Goal: Task Accomplishment & Management: Manage account settings

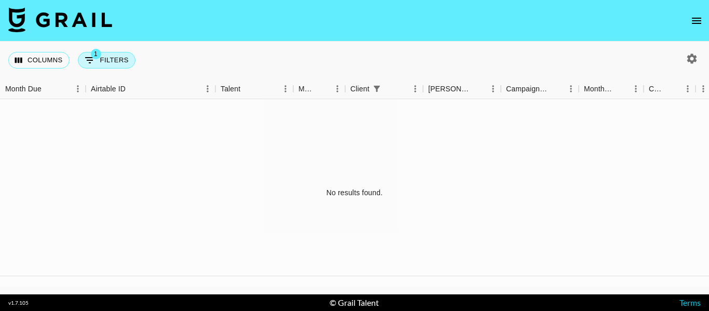
click at [94, 56] on span "1" at bounding box center [96, 54] width 10 height 10
select select "clientId"
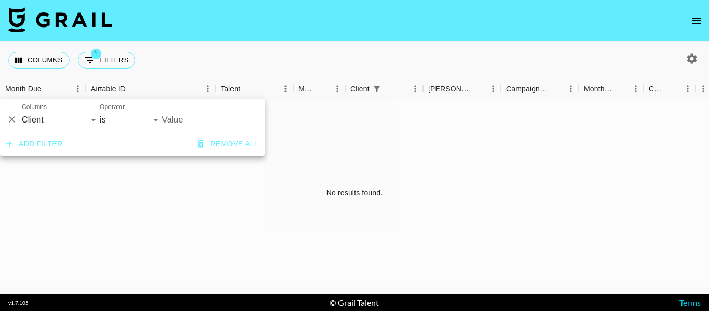
click at [17, 120] on button "Delete" at bounding box center [12, 120] width 16 height 16
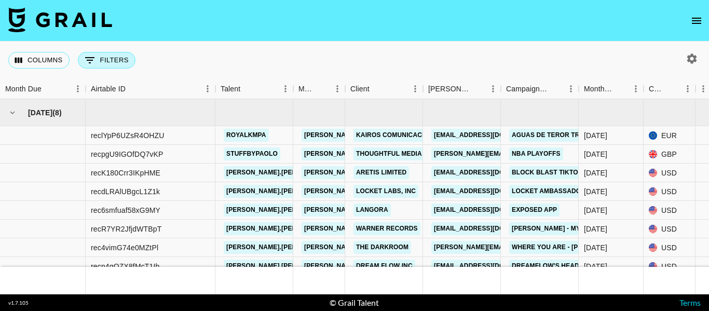
click at [116, 61] on button "0 Filters" at bounding box center [107, 60] width 58 height 17
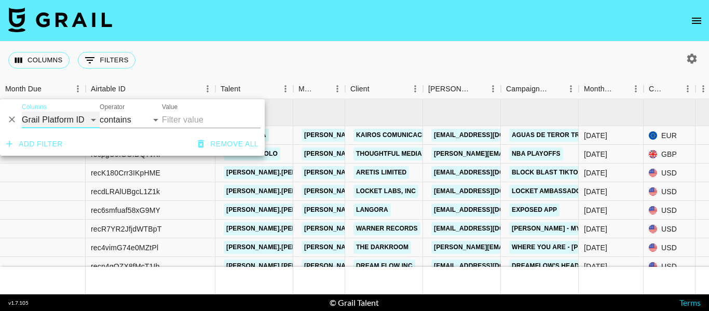
click at [57, 120] on select "Grail Platform ID Airtable ID Talent Manager Client Booker Campaign (Type) Date…" at bounding box center [61, 120] width 78 height 17
select select "status"
click at [22, 112] on select "Grail Platform ID Airtable ID Talent Manager Client Booker Campaign (Type) Date…" at bounding box center [61, 120] width 78 height 17
drag, startPoint x: 141, startPoint y: 116, endPoint x: 143, endPoint y: 127, distance: 11.0
click at [141, 116] on select "is is not is any of is not any of" at bounding box center [131, 120] width 62 height 17
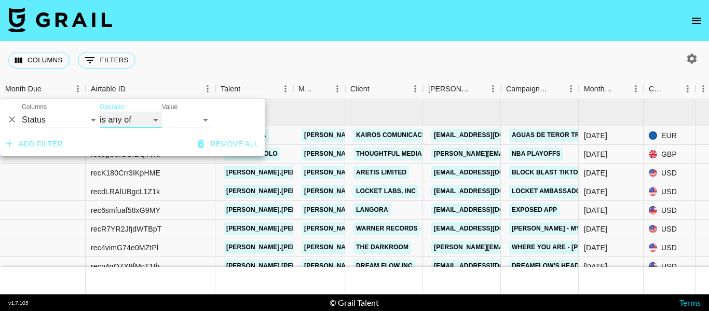
click at [100, 112] on select "is is not is any of is not any of" at bounding box center [131, 120] width 62 height 17
click at [143, 120] on select "is is not is any of is not any of" at bounding box center [131, 120] width 62 height 17
select select "not"
click at [100, 112] on select "is is not is any of is not any of" at bounding box center [131, 120] width 62 height 17
click at [180, 112] on select "confirmed declined draft posted approved cancelled badDebt" at bounding box center [187, 120] width 50 height 17
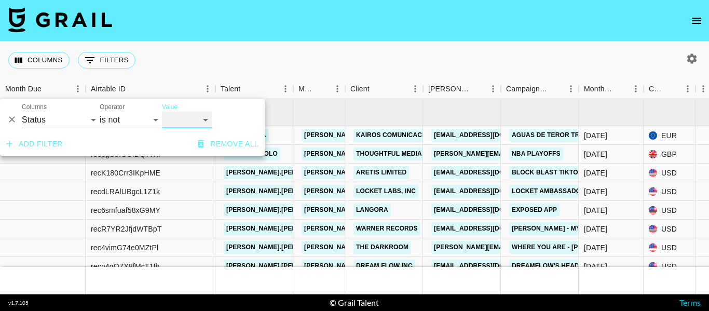
select select "declined"
click at [162, 112] on select "confirmed declined draft posted approved cancelled badDebt" at bounding box center [187, 120] width 50 height 17
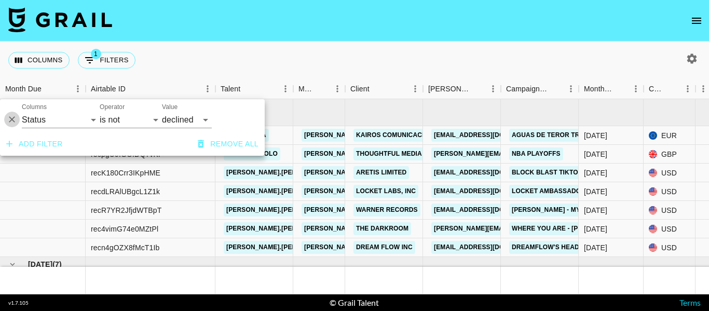
click at [12, 120] on icon "Delete" at bounding box center [12, 119] width 10 height 10
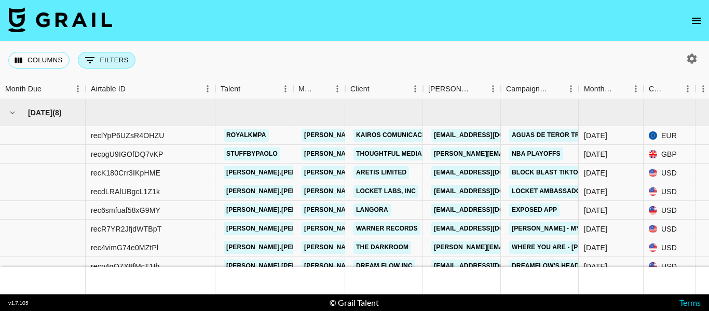
click at [95, 58] on icon "Show filters" at bounding box center [90, 60] width 12 height 12
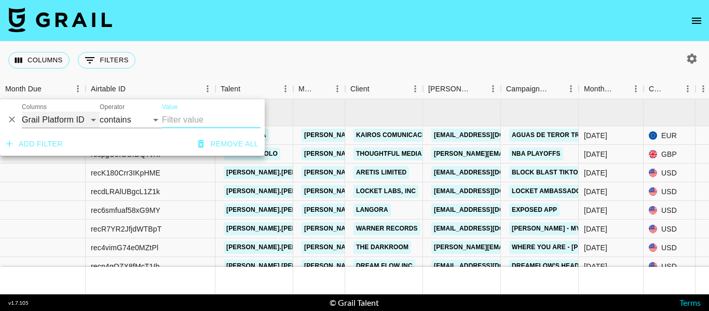
click at [50, 122] on select "Grail Platform ID Airtable ID Talent Manager Client Booker Campaign (Type) Date…" at bounding box center [61, 120] width 78 height 17
select select "status"
click at [22, 112] on select "Grail Platform ID Airtable ID Talent Manager Client Booker Campaign (Type) Date…" at bounding box center [61, 120] width 78 height 17
click at [126, 117] on select "is is not is any of is not any of" at bounding box center [131, 120] width 62 height 17
select select "not"
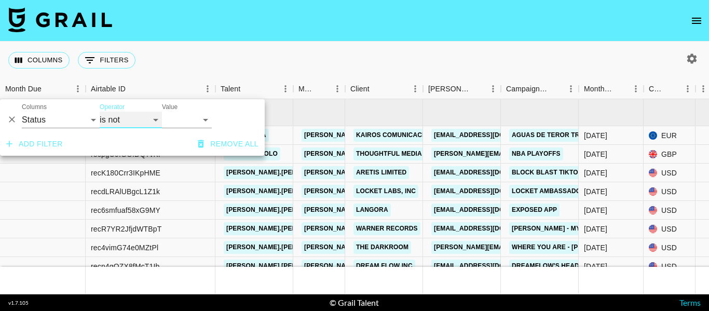
click at [100, 112] on select "is is not is any of is not any of" at bounding box center [131, 120] width 62 height 17
click at [176, 118] on select "confirmed declined draft posted approved cancelled badDebt" at bounding box center [187, 120] width 50 height 17
select select "declined"
click at [162, 112] on select "confirmed declined draft posted approved cancelled badDebt" at bounding box center [187, 120] width 50 height 17
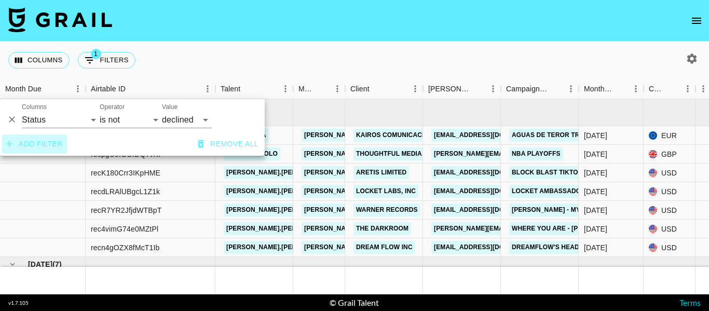
click at [43, 146] on button "Add filter" at bounding box center [34, 143] width 65 height 19
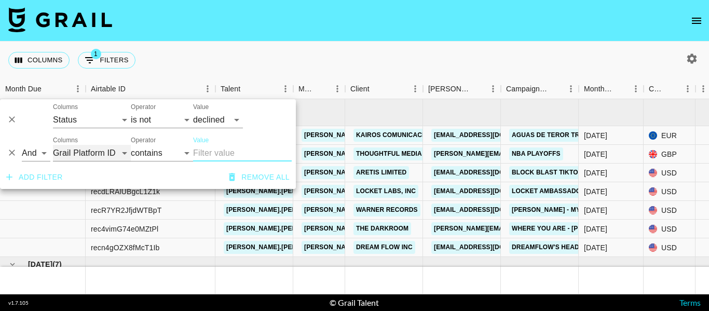
click at [90, 152] on select "Grail Platform ID Airtable ID Talent Manager Client Booker Campaign (Type) Date…" at bounding box center [92, 153] width 78 height 17
select select "status"
click at [53, 145] on select "Grail Platform ID Airtable ID Talent Manager Client Booker Campaign (Type) Date…" at bounding box center [92, 153] width 78 height 17
click at [155, 152] on select "is is not is any of is not any of" at bounding box center [162, 153] width 62 height 17
select select "not"
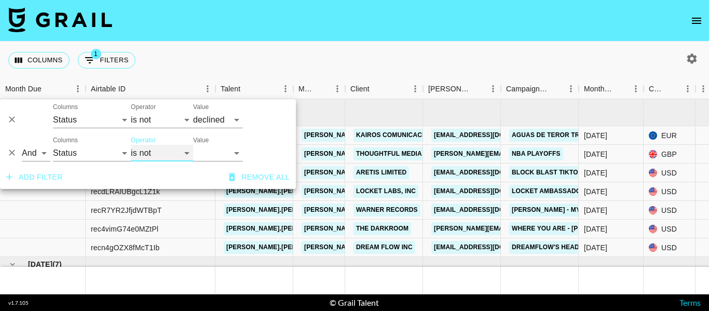
click at [131, 145] on select "is is not is any of is not any of" at bounding box center [162, 153] width 62 height 17
click at [204, 151] on select "confirmed declined draft posted approved cancelled badDebt" at bounding box center [218, 153] width 50 height 17
select select "cancelled"
click at [193, 145] on select "confirmed declined draft posted approved cancelled badDebt" at bounding box center [218, 153] width 50 height 17
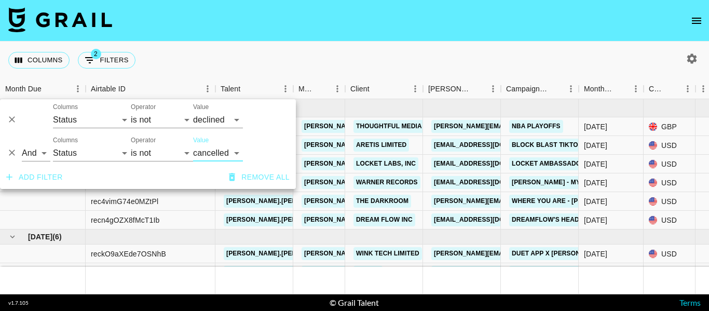
click at [322, 49] on div "Columns 2 Filters + Booking" at bounding box center [354, 60] width 709 height 37
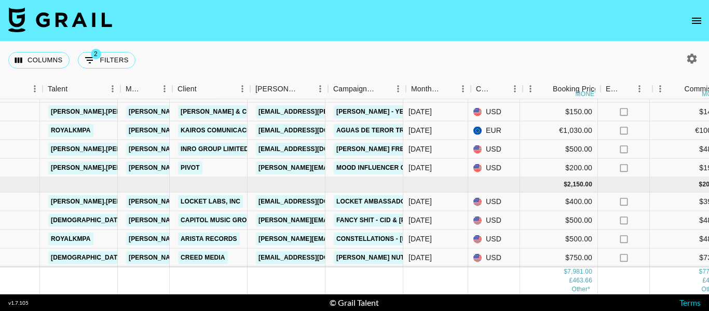
scroll to position [374, 173]
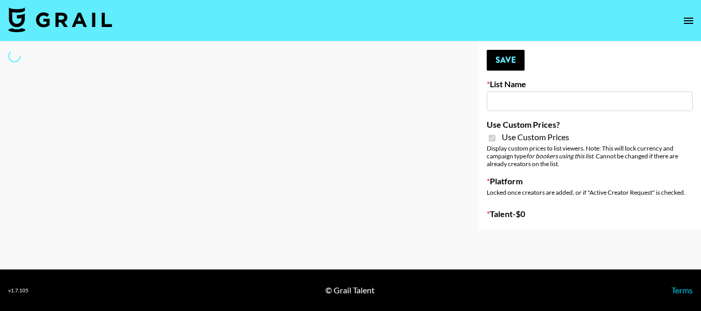
type input "Devon+Lang"
checkbox input "true"
select select "Song"
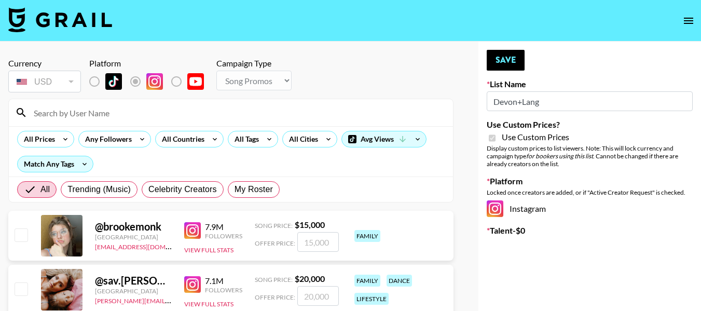
click at [133, 117] on input at bounding box center [237, 112] width 419 height 17
type input "jacob.cline"
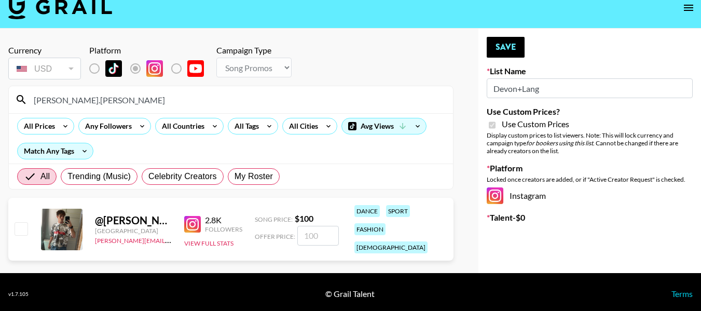
scroll to position [17, 0]
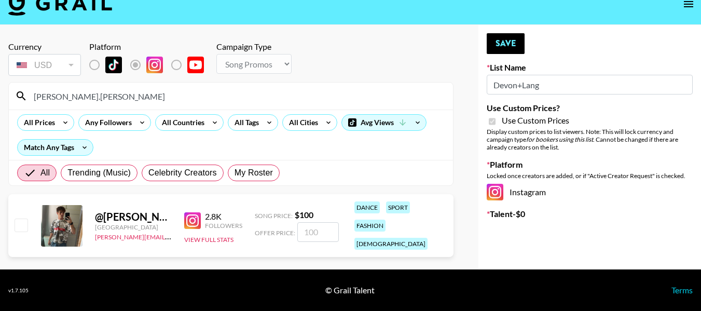
click at [26, 219] on input "checkbox" at bounding box center [21, 225] width 12 height 12
checkbox input "true"
type input "100"
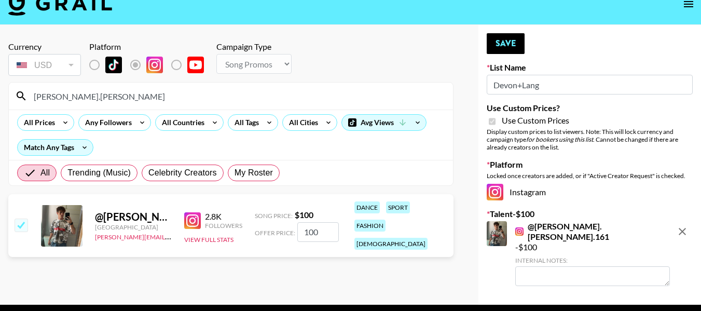
drag, startPoint x: 308, startPoint y: 226, endPoint x: 269, endPoint y: 211, distance: 41.6
click at [274, 214] on div "Song Price: $ 100 Offer Price: 100" at bounding box center [297, 226] width 84 height 32
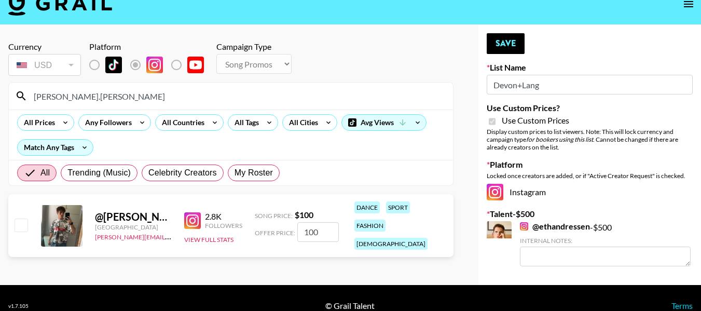
checkbox input "true"
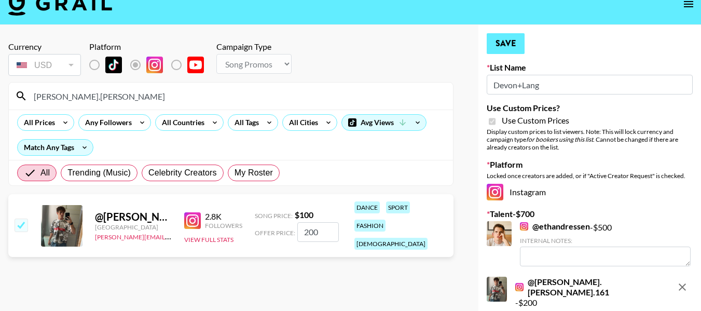
type input "200"
click at [499, 47] on button "Save" at bounding box center [506, 43] width 38 height 21
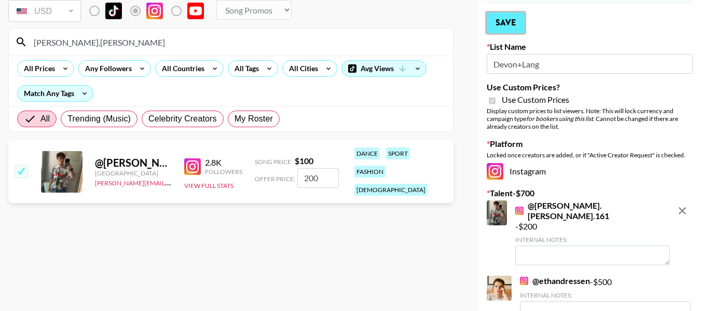
scroll to position [0, 0]
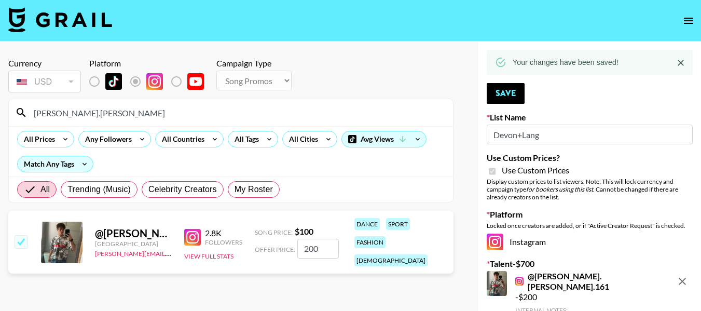
click at [190, 108] on input "[PERSON_NAME].[PERSON_NAME]" at bounding box center [237, 112] width 419 height 17
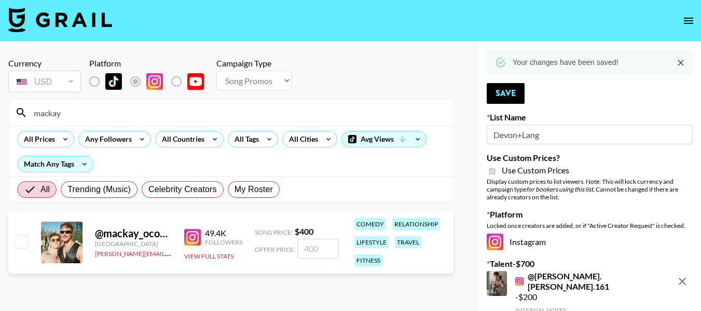
type input "mackay"
click at [22, 240] on input "checkbox" at bounding box center [21, 241] width 12 height 12
checkbox input "true"
type input "400"
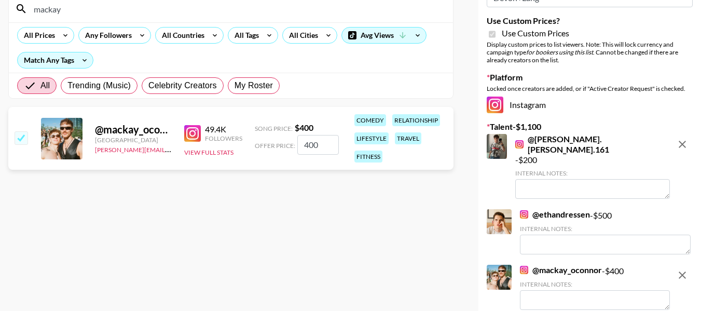
scroll to position [52, 0]
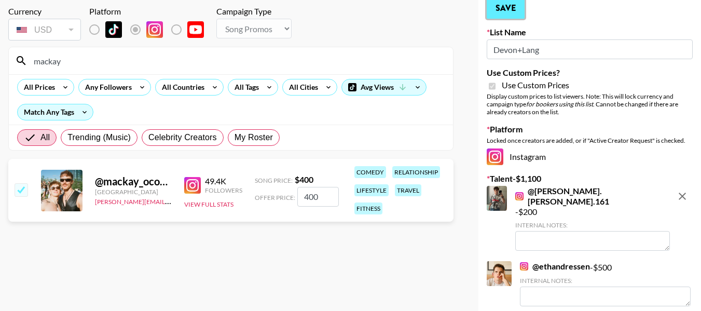
click at [506, 9] on button "Save" at bounding box center [506, 8] width 38 height 21
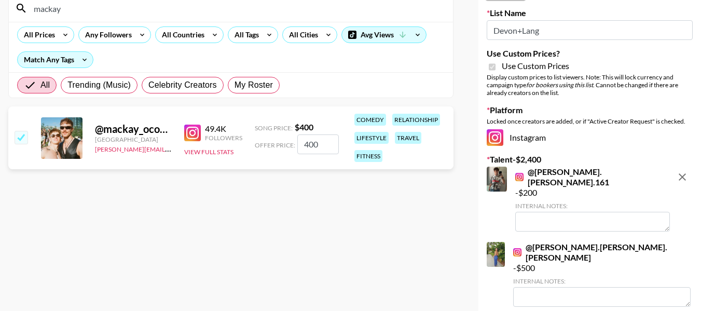
scroll to position [0, 0]
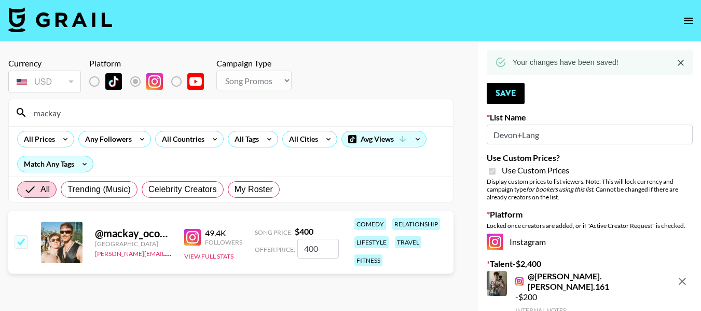
click at [121, 113] on input "mackay" at bounding box center [237, 112] width 419 height 17
click at [121, 112] on input "mackay" at bounding box center [237, 112] width 419 height 17
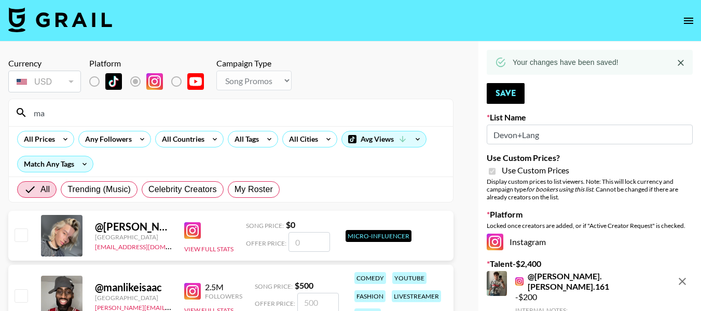
type input "m"
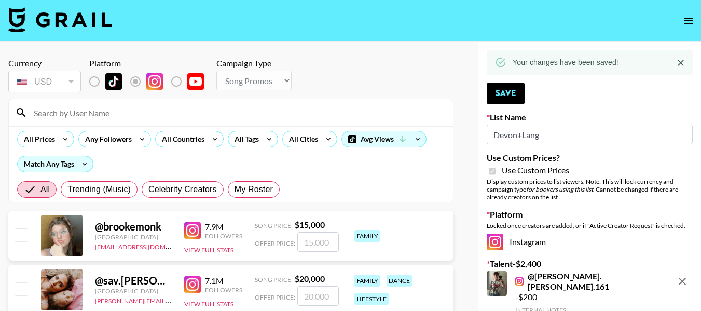
click at [323, 68] on div "Currency USD USD ​ Platform Campaign Type Choose Type... Song Promos Brand Prom…" at bounding box center [230, 76] width 445 height 36
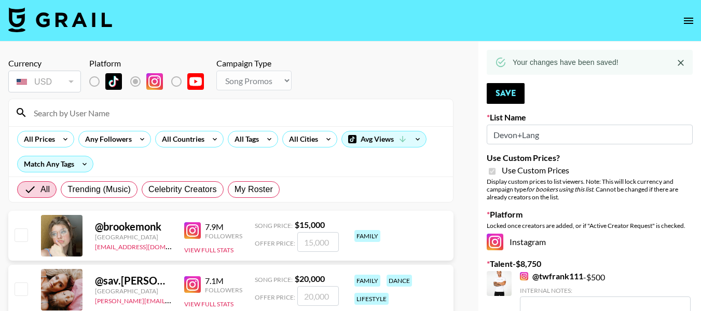
click at [203, 117] on input at bounding box center [237, 112] width 419 height 17
click at [329, 70] on div "Currency USD USD ​ Platform Campaign Type Choose Type... Song Promos Brand Prom…" at bounding box center [230, 76] width 445 height 36
click at [238, 113] on input at bounding box center [237, 112] width 419 height 17
type input "[PERSON_NAME].[PERSON_NAME]"
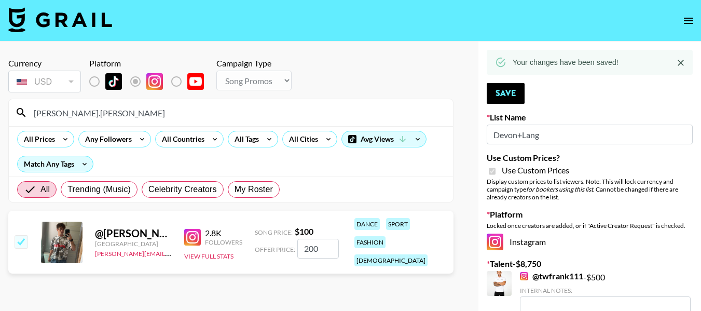
click at [309, 242] on input "200" at bounding box center [318, 249] width 42 height 20
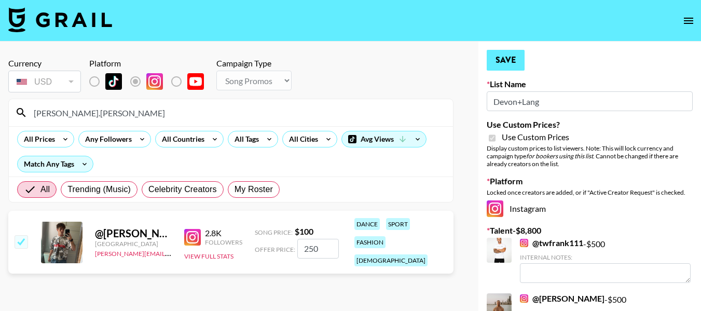
type input "250"
click at [496, 54] on button "Save" at bounding box center [506, 60] width 38 height 21
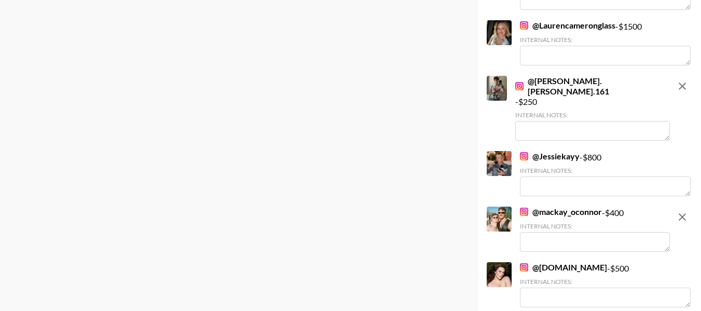
scroll to position [1273, 0]
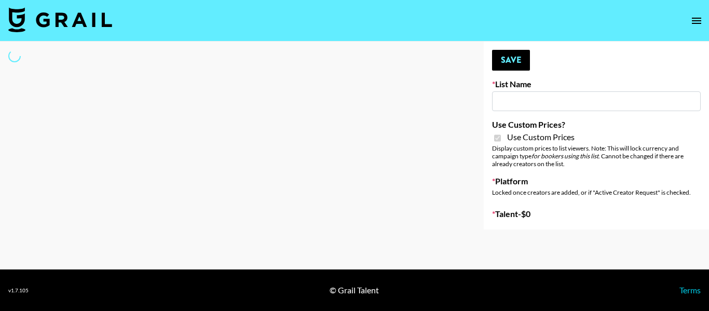
type input "Hetras"
checkbox input "true"
select select "Brand"
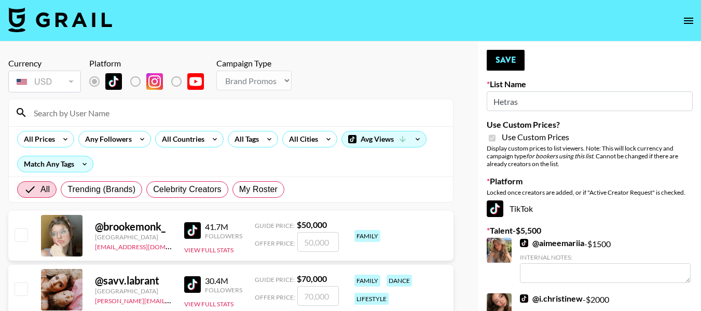
click at [240, 107] on input at bounding box center [237, 112] width 419 height 17
type input "maniha"
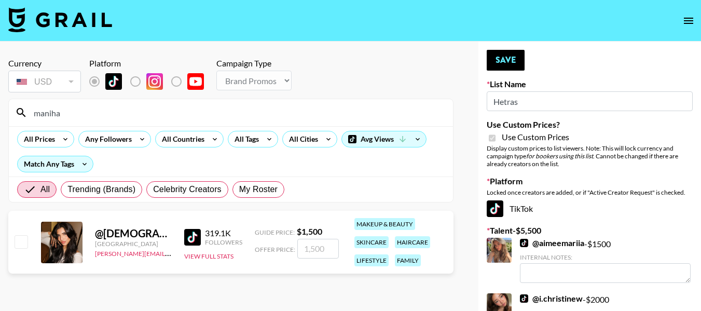
click at [24, 241] on input "checkbox" at bounding box center [21, 241] width 12 height 12
checkbox input "true"
type input "1500"
click at [516, 50] on button "Save" at bounding box center [506, 60] width 38 height 21
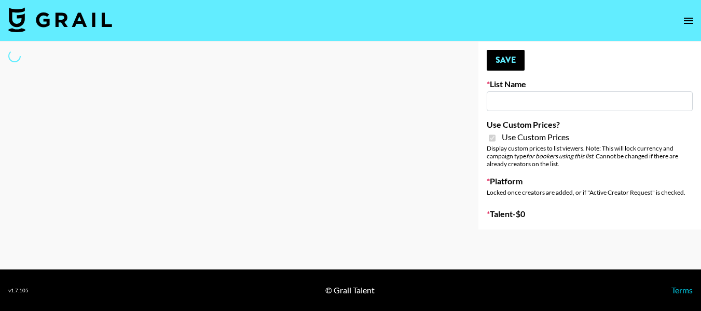
type input "LISEN Watch"
checkbox input "true"
select select "Brand"
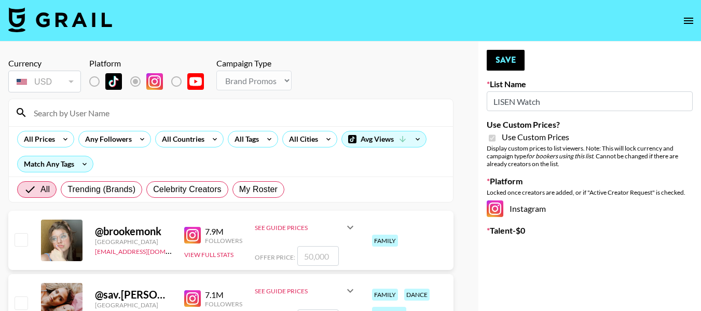
click at [97, 110] on input at bounding box center [237, 112] width 419 height 17
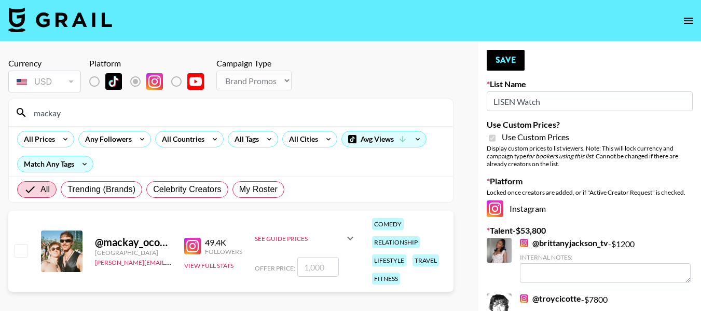
type input "mackay"
click at [27, 248] on input "checkbox" at bounding box center [21, 250] width 12 height 12
checkbox input "true"
type input "1000"
click at [500, 63] on button "Save" at bounding box center [506, 60] width 38 height 21
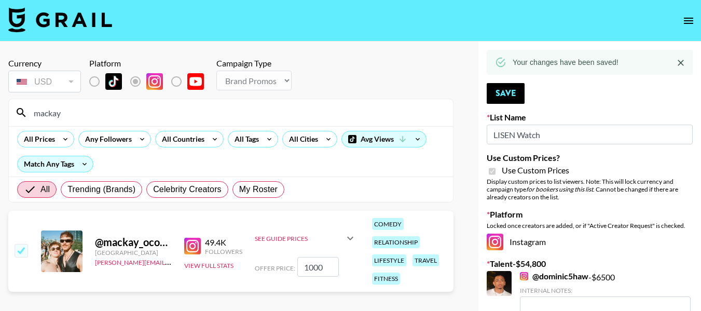
click at [103, 118] on input "mackay" at bounding box center [237, 112] width 419 height 17
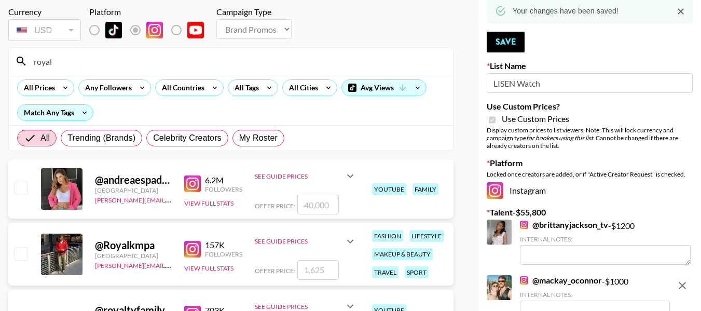
scroll to position [52, 0]
type input "royal"
click at [24, 251] on input "checkbox" at bounding box center [21, 253] width 12 height 12
checkbox input "true"
type input "1625"
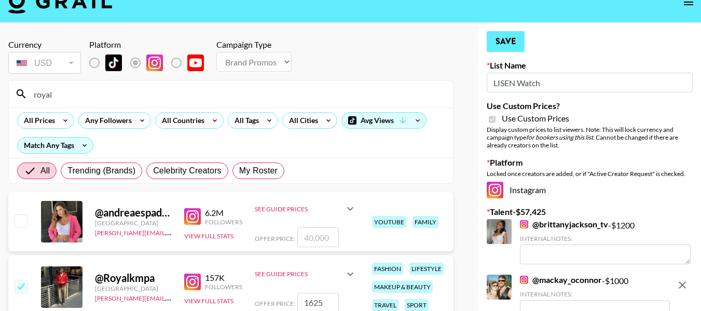
scroll to position [0, 0]
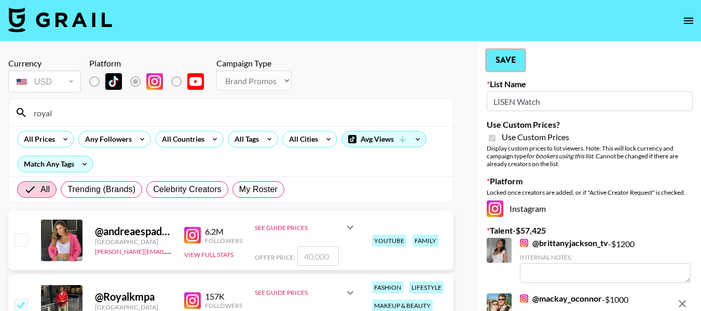
click at [509, 57] on button "Save" at bounding box center [506, 60] width 38 height 21
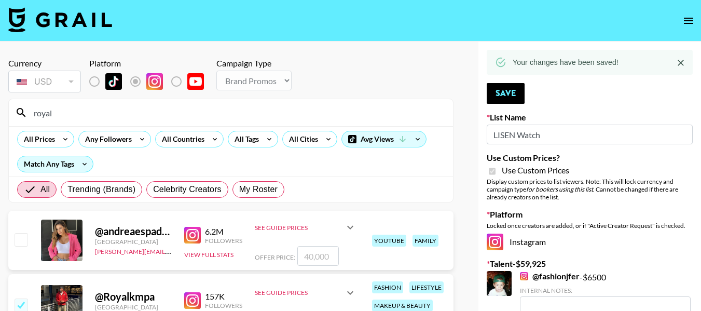
click at [130, 112] on input "royal" at bounding box center [237, 112] width 419 height 17
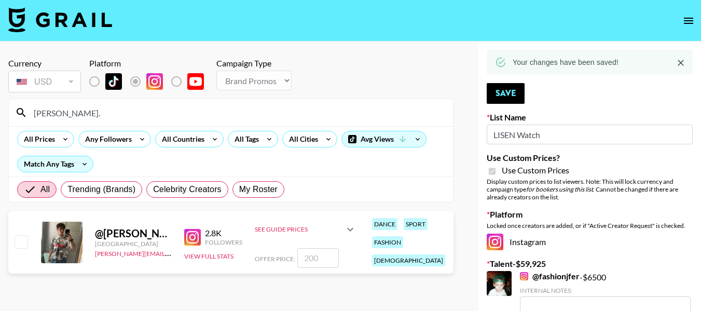
type input "[PERSON_NAME]."
click at [22, 238] on input "checkbox" at bounding box center [21, 241] width 12 height 12
checkbox input "true"
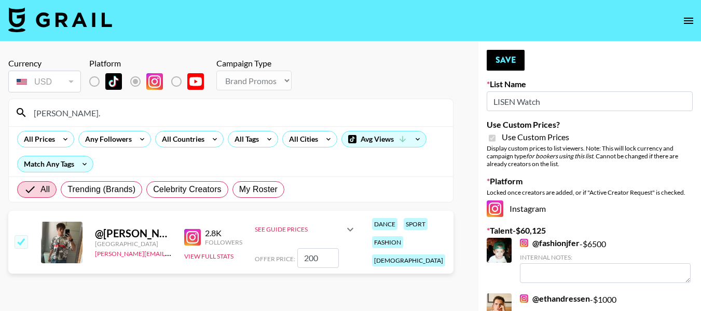
click at [349, 227] on icon at bounding box center [350, 229] width 6 height 4
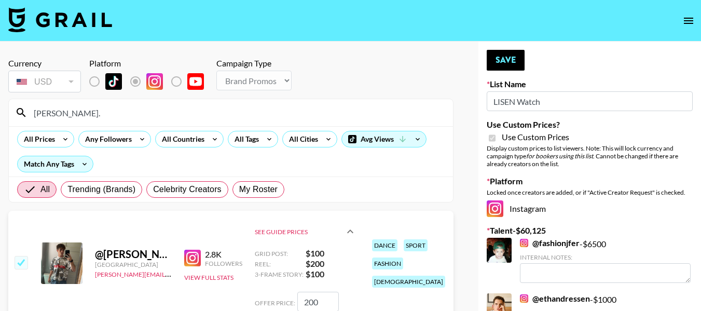
scroll to position [52, 0]
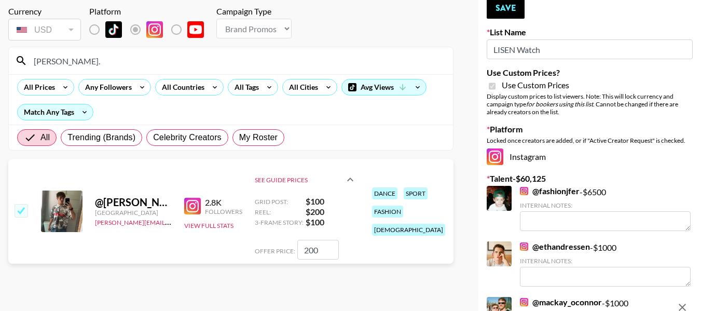
drag, startPoint x: 308, startPoint y: 249, endPoint x: 270, endPoint y: 230, distance: 42.2
click at [277, 235] on div "See Guide Prices Grid Post: $ 100 Reel: $ 200 3-Frame Story: $ 100 Offer Price:…" at bounding box center [306, 211] width 102 height 97
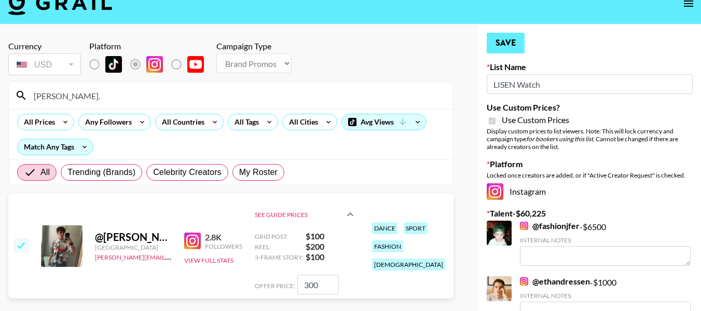
scroll to position [0, 0]
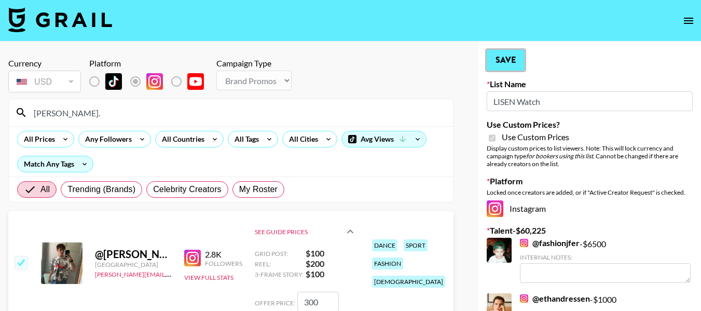
click at [516, 59] on button "Save" at bounding box center [506, 60] width 38 height 21
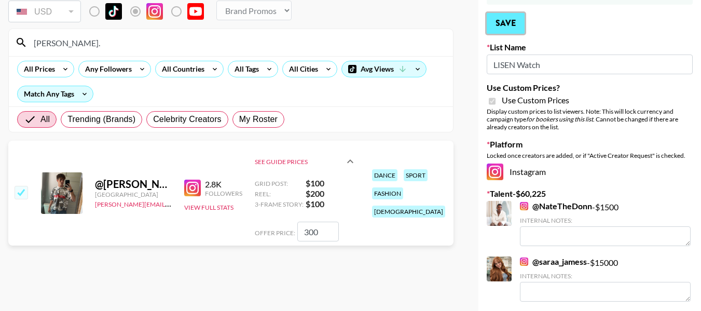
scroll to position [52, 0]
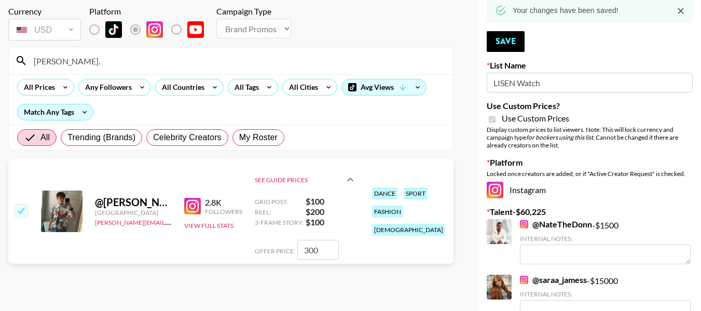
drag, startPoint x: 307, startPoint y: 249, endPoint x: 292, endPoint y: 242, distance: 16.3
click at [296, 245] on div "Offer Price: 300" at bounding box center [306, 250] width 102 height 20
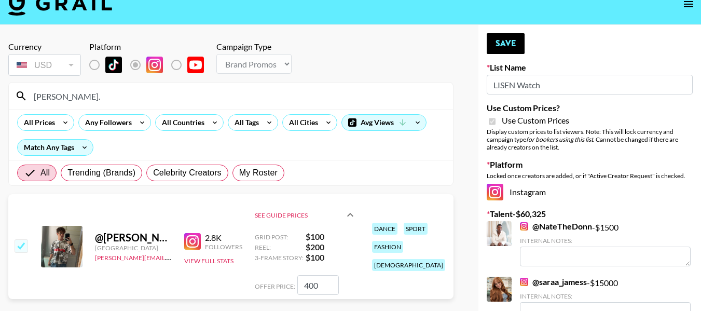
scroll to position [0, 0]
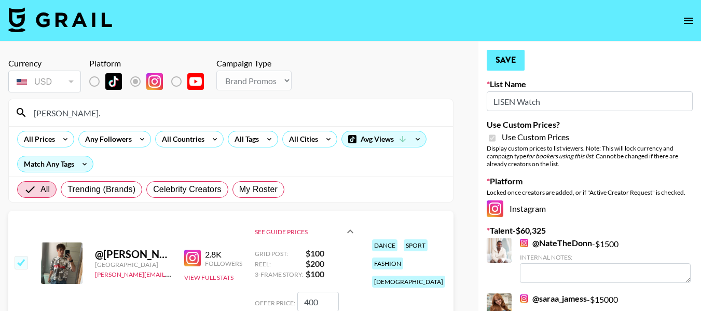
type input "400"
click at [495, 58] on button "Save" at bounding box center [506, 60] width 38 height 21
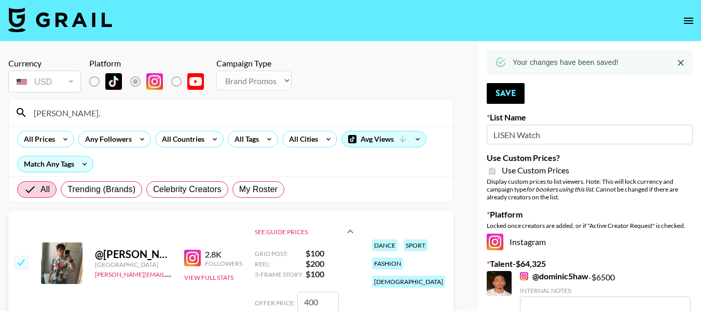
click at [84, 113] on input "jacob." at bounding box center [237, 112] width 419 height 17
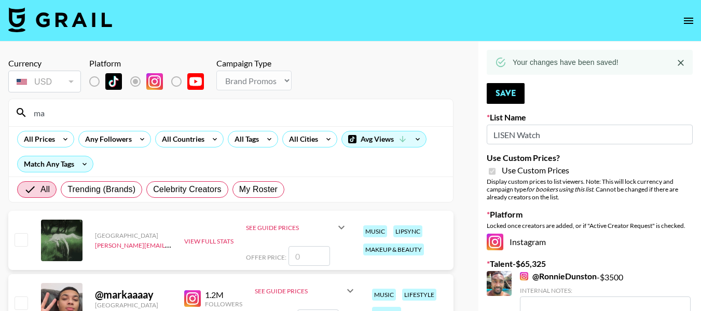
type input "maniha"
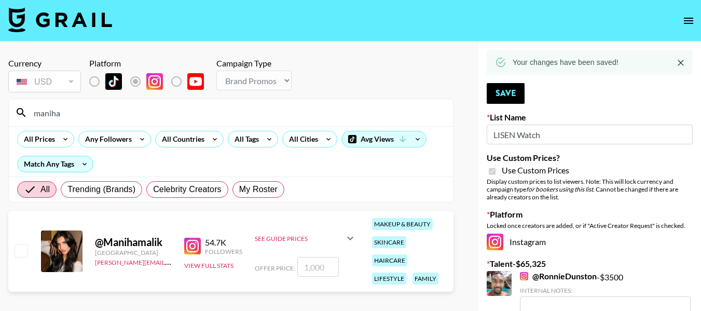
click at [22, 244] on input "checkbox" at bounding box center [21, 250] width 12 height 12
checkbox input "true"
type input "1000"
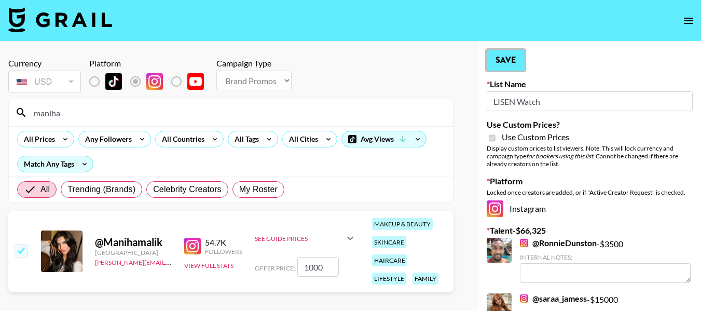
click at [506, 63] on button "Save" at bounding box center [506, 60] width 38 height 21
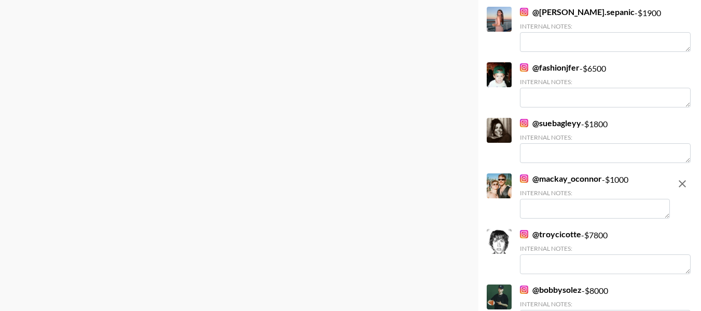
scroll to position [1609, 0]
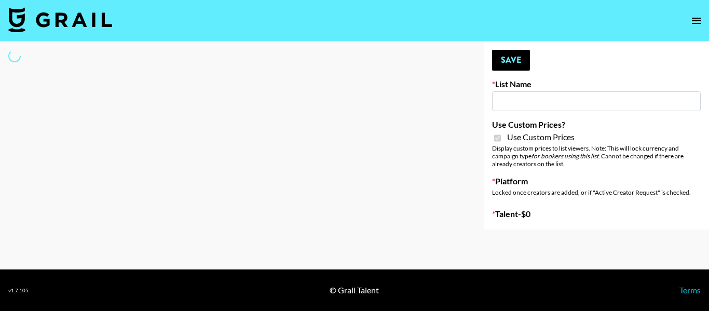
type input "**Noschinko UGC**"
checkbox input "true"
select select "Brand"
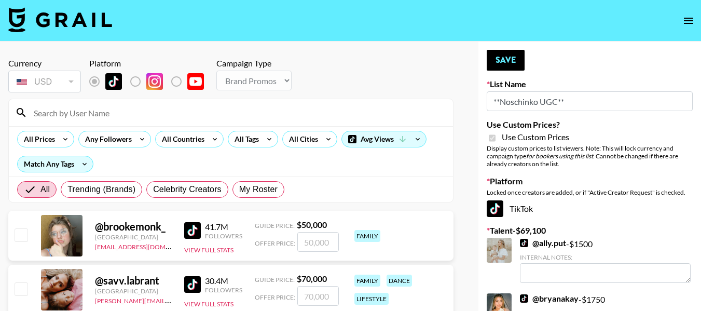
click at [112, 110] on input at bounding box center [237, 112] width 419 height 17
type input "maniha"
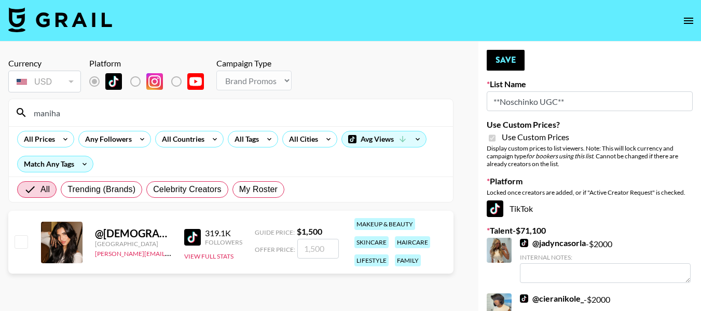
click at [321, 249] on input "number" at bounding box center [318, 249] width 42 height 20
checkbox input "true"
type input "1800"
checkbox input "false"
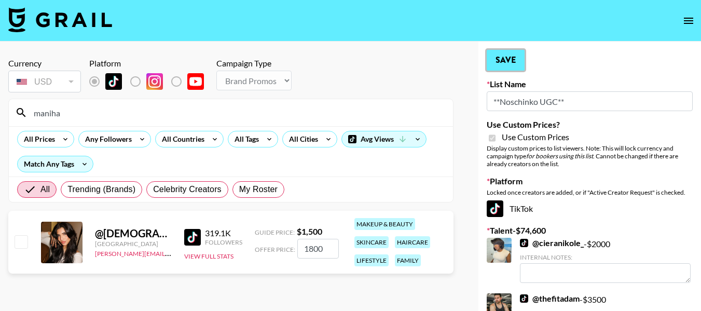
click at [518, 53] on button "Save" at bounding box center [506, 60] width 38 height 21
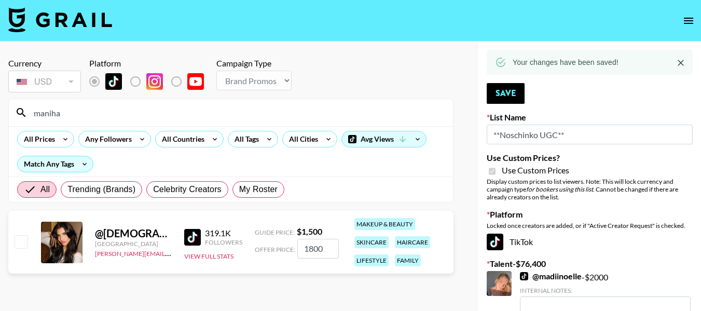
click at [316, 253] on input "1800" at bounding box center [318, 249] width 42 height 20
click at [314, 250] on input "1800" at bounding box center [318, 249] width 42 height 20
type input "100"
checkbox input "true"
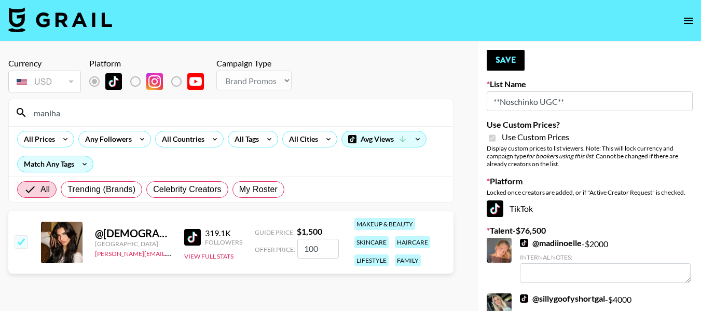
type input "1800"
click at [495, 63] on button "Save" at bounding box center [506, 60] width 38 height 21
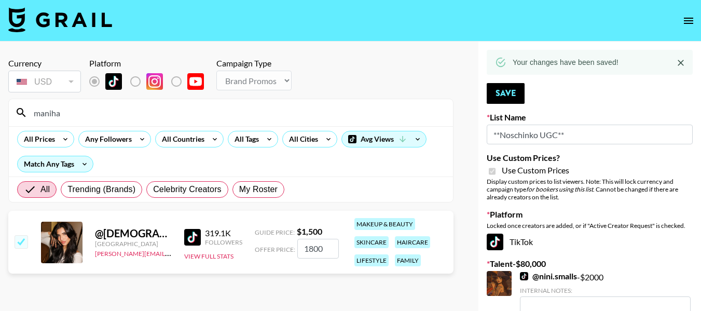
click at [112, 118] on input "maniha" at bounding box center [237, 112] width 419 height 17
click at [112, 117] on input "maniha" at bounding box center [237, 112] width 419 height 17
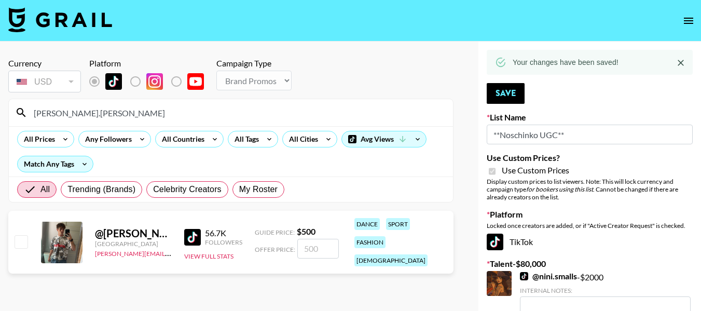
click at [122, 112] on input "jacob.cline" at bounding box center [237, 112] width 419 height 17
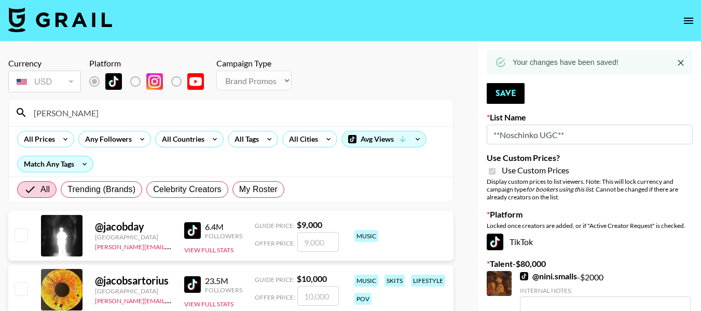
type input "jacob.cline"
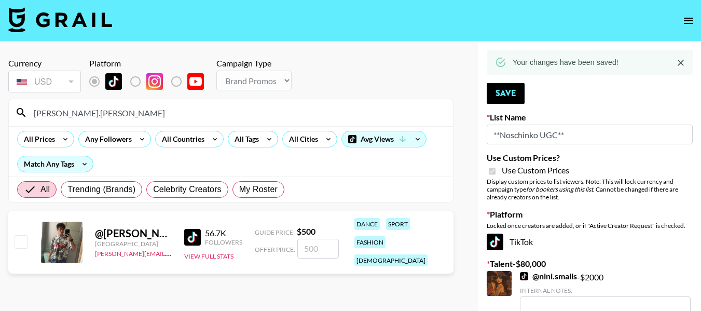
drag, startPoint x: 25, startPoint y: 234, endPoint x: 79, endPoint y: 230, distance: 53.5
click at [25, 235] on input "checkbox" at bounding box center [21, 241] width 12 height 12
checkbox input "true"
type input "500"
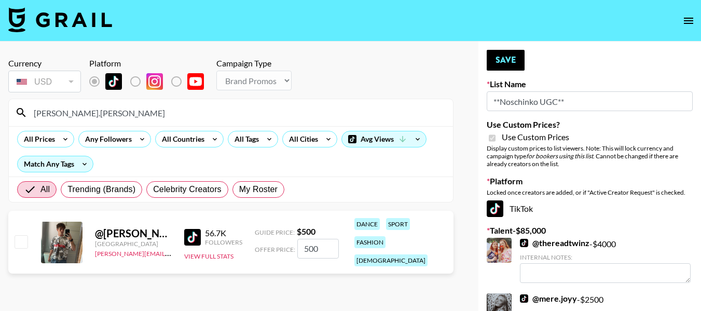
drag, startPoint x: 309, startPoint y: 244, endPoint x: 301, endPoint y: 240, distance: 8.8
click at [301, 241] on input "500" at bounding box center [318, 249] width 42 height 20
drag, startPoint x: 313, startPoint y: 243, endPoint x: 311, endPoint y: 219, distance: 24.5
click at [287, 240] on div "Offer Price: 500" at bounding box center [297, 249] width 84 height 20
checkbox input "true"
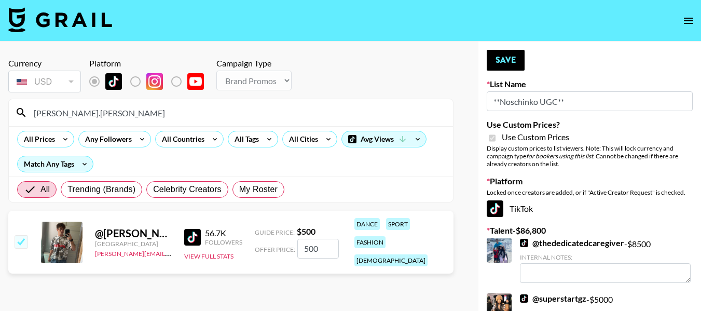
type input "60"
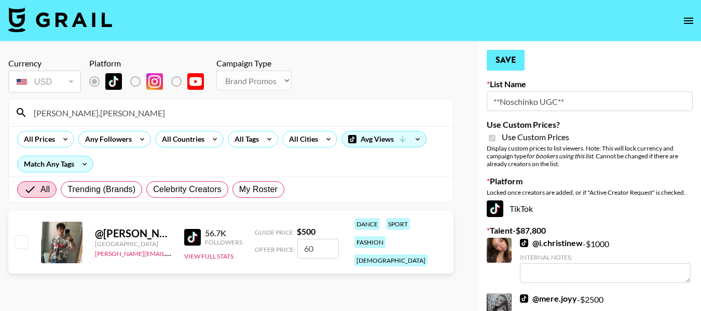
checkbox input "true"
type input "650"
click at [505, 60] on button "Save" at bounding box center [506, 60] width 38 height 21
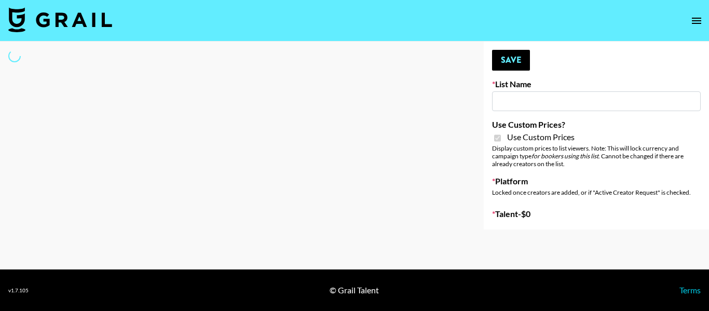
type input "[PERSON_NAME] Make-Up AI Assistant"
checkbox input "true"
select select "Brand"
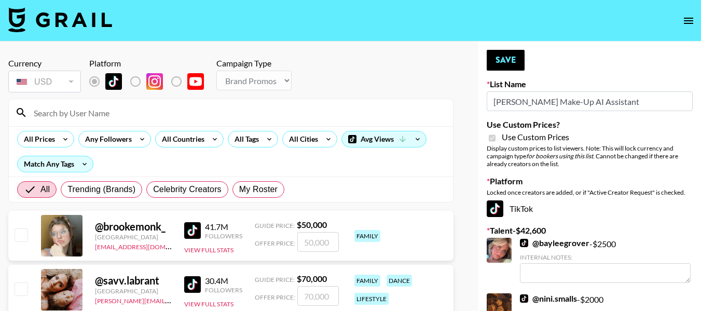
click at [129, 112] on input at bounding box center [237, 112] width 419 height 17
type input "maniha"
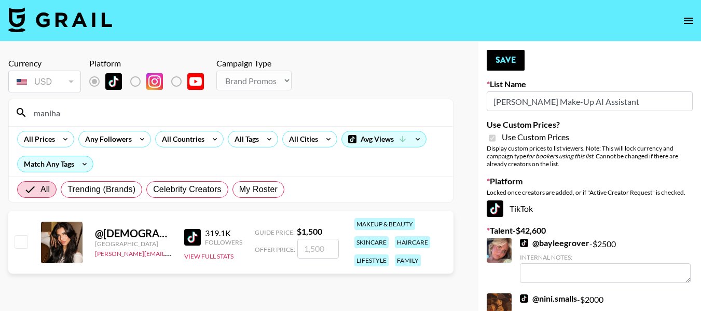
click at [25, 239] on input "checkbox" at bounding box center [21, 241] width 12 height 12
checkbox input "true"
type input "1500"
click at [501, 63] on button "Save" at bounding box center [506, 60] width 38 height 21
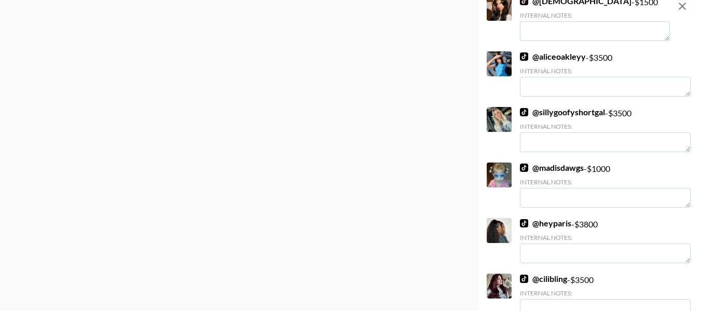
scroll to position [779, 0]
